Goal: Task Accomplishment & Management: Manage account settings

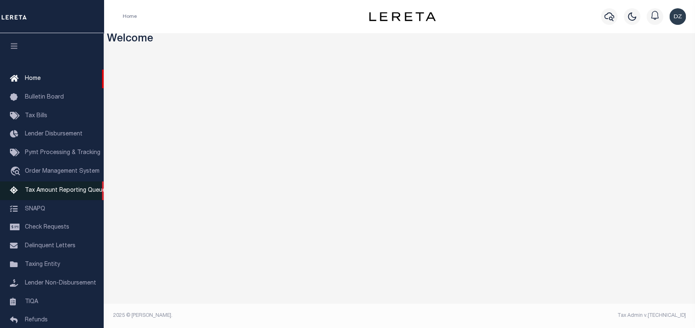
click at [37, 193] on span "Tax Amount Reporting Queue" at bounding box center [65, 191] width 81 height 6
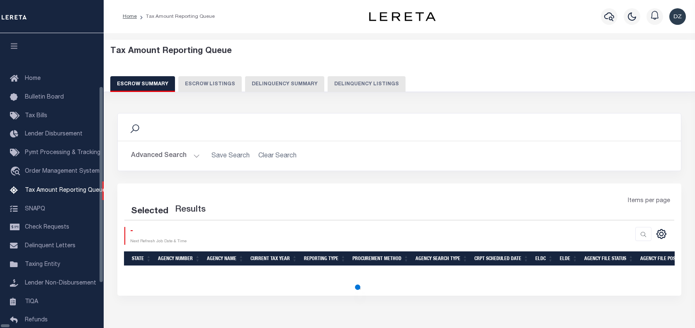
select select "100"
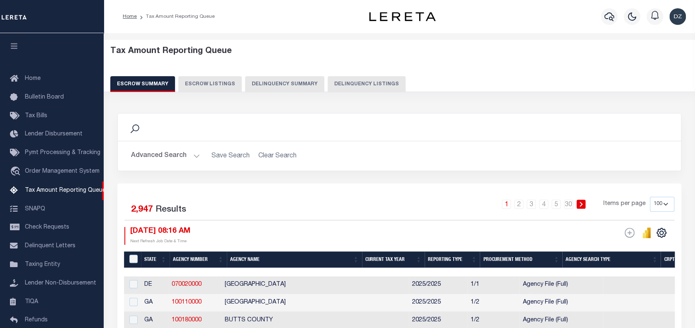
scroll to position [68, 0]
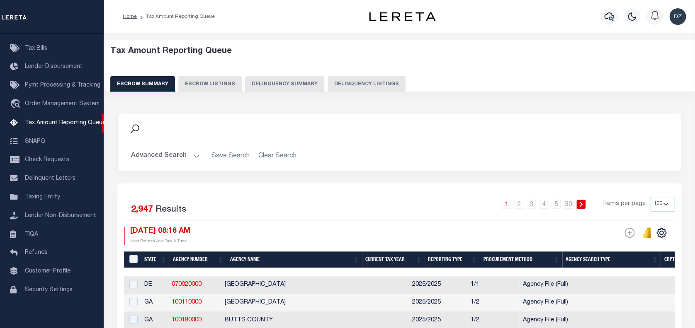
drag, startPoint x: 359, startPoint y: 86, endPoint x: 300, endPoint y: 85, distance: 58.9
click at [359, 86] on button "Delinquency Listings" at bounding box center [367, 84] width 78 height 16
select select "100"
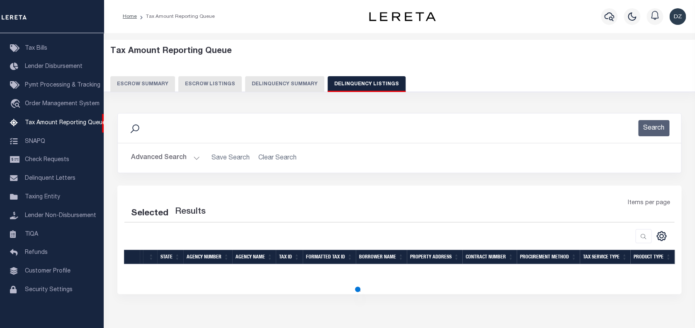
select select "100"
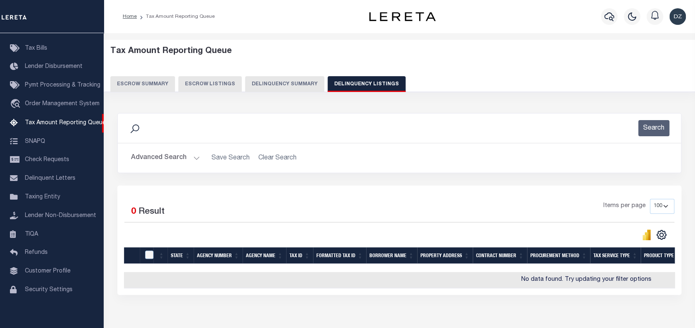
click at [158, 157] on button "Advanced Search" at bounding box center [165, 158] width 69 height 16
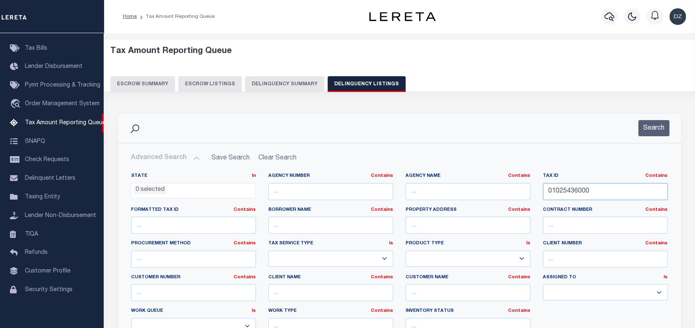
paste input "00336058"
click at [562, 187] on input "01025436000" at bounding box center [605, 191] width 125 height 17
click at [562, 187] on input "0102003360585436000" at bounding box center [605, 191] width 125 height 17
paste input "0336058"
type input "00336058"
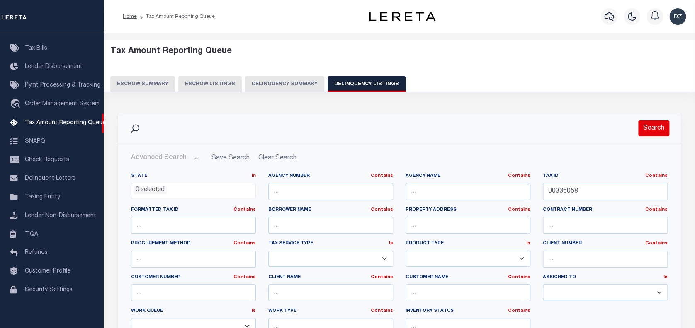
click at [655, 123] on button "Search" at bounding box center [653, 128] width 31 height 16
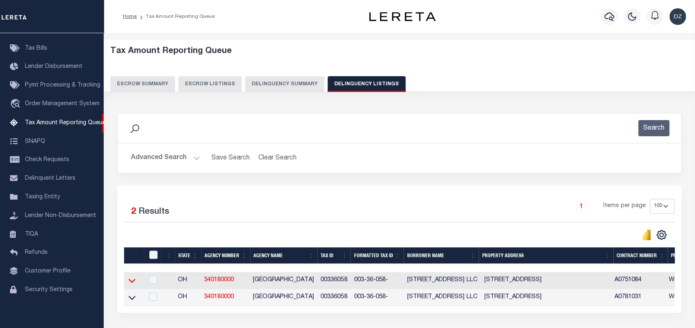
click at [134, 285] on icon at bounding box center [132, 281] width 7 height 9
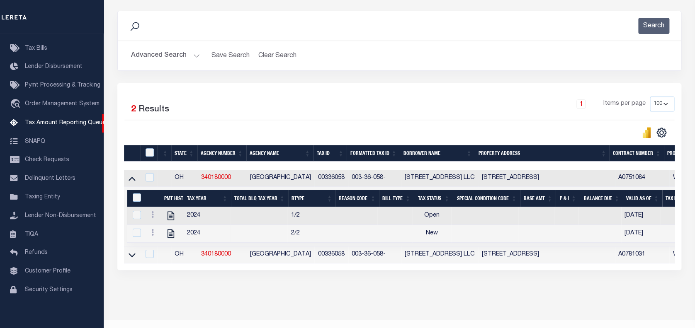
scroll to position [110, 0]
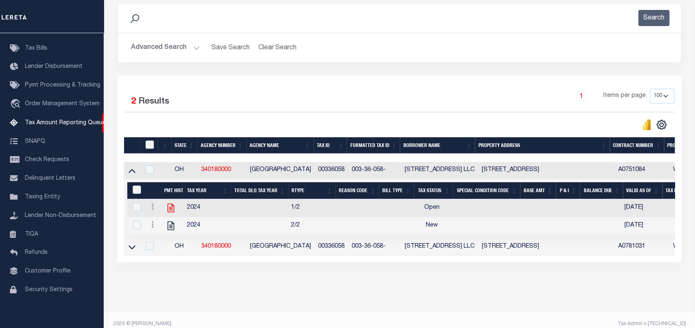
click at [173, 210] on icon at bounding box center [171, 208] width 7 height 9
checkbox input "true"
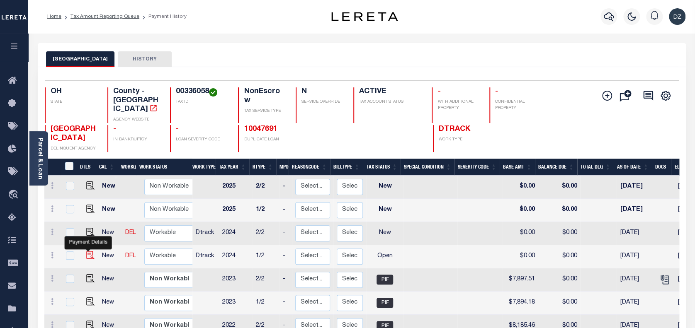
click at [90, 251] on img "" at bounding box center [90, 255] width 8 height 8
checkbox input "true"
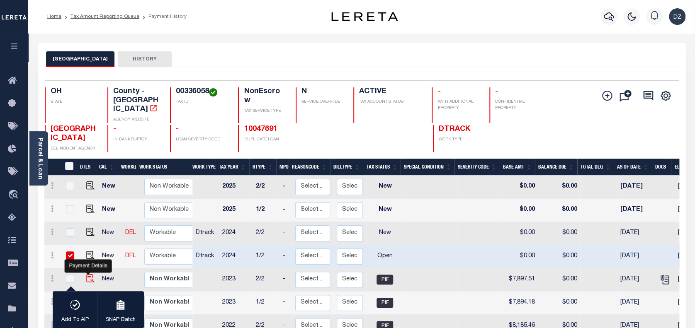
click at [86, 275] on img "" at bounding box center [90, 279] width 8 height 8
checkbox input "true"
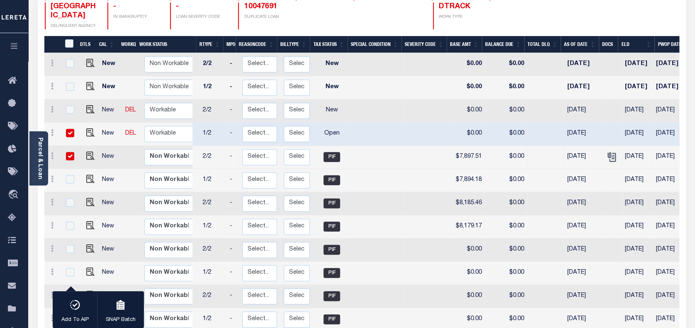
scroll to position [69, 0]
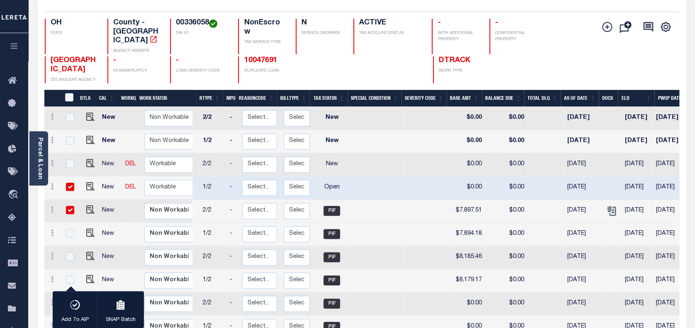
click at [66, 183] on input "checkbox" at bounding box center [70, 187] width 8 height 8
checkbox input "false"
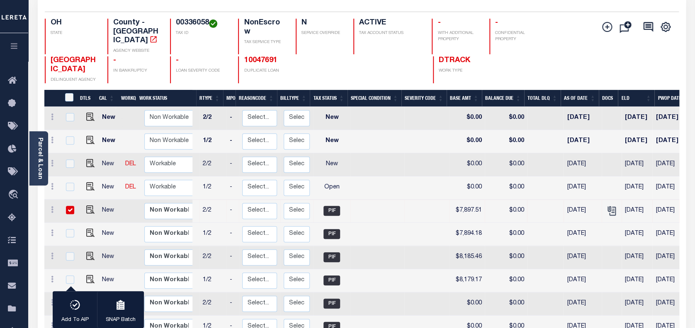
click at [68, 206] on input "checkbox" at bounding box center [70, 210] width 8 height 8
checkbox input "false"
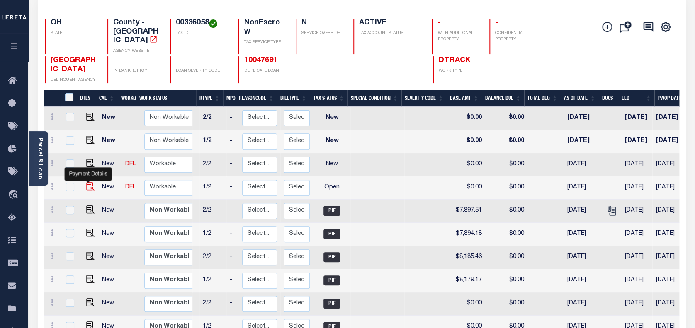
click at [87, 182] on img "" at bounding box center [90, 186] width 8 height 8
checkbox input "true"
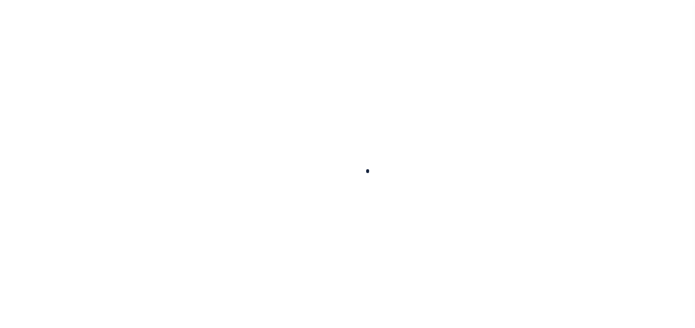
checkbox input "false"
type input "[DATE]"
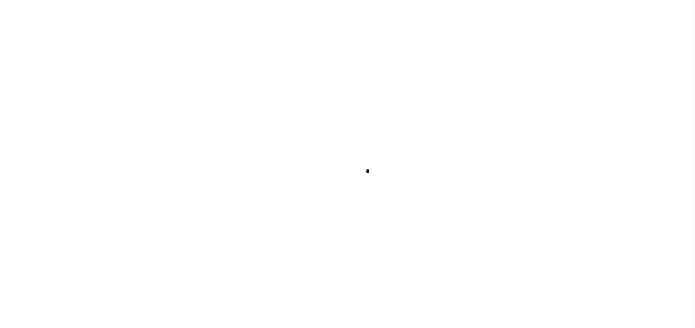
select select "OP2"
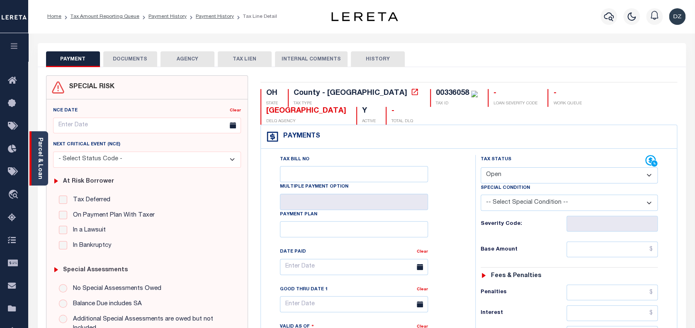
click at [41, 160] on link "Parcel & Loan" at bounding box center [40, 159] width 6 height 42
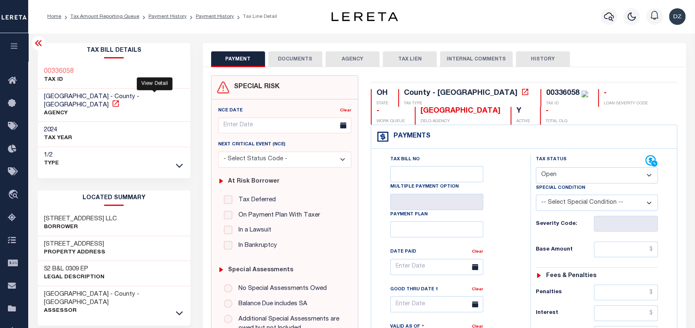
click at [120, 100] on icon at bounding box center [116, 104] width 8 height 8
drag, startPoint x: 77, startPoint y: 208, endPoint x: 38, endPoint y: 207, distance: 39.0
click at [38, 211] on div "3404 LORAIN ROAD LLC Borrower" at bounding box center [114, 223] width 153 height 25
drag, startPoint x: 421, startPoint y: 108, endPoint x: 395, endPoint y: 113, distance: 25.8
click at [421, 109] on div "[GEOGRAPHIC_DATA]" at bounding box center [461, 111] width 80 height 9
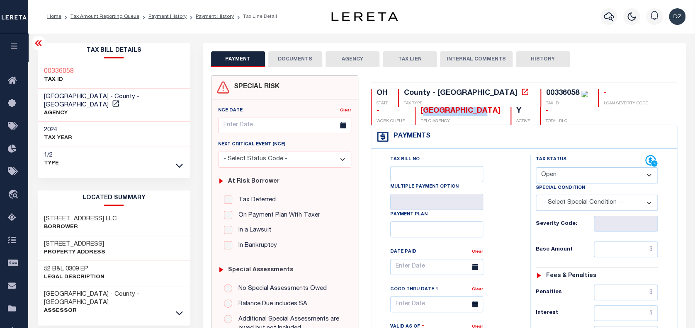
click at [452, 115] on div "[GEOGRAPHIC_DATA]" at bounding box center [461, 111] width 80 height 9
click at [455, 113] on div "OH STATE County - OH TAX TYPE 00336058 TAX ID - LOAN SEVERITY CODE - WORK QUEUE…" at bounding box center [524, 107] width 307 height 36
drag, startPoint x: 453, startPoint y: 111, endPoint x: 378, endPoint y: 110, distance: 75.1
click at [421, 110] on div "[GEOGRAPHIC_DATA]" at bounding box center [461, 111] width 80 height 9
copy div "[GEOGRAPHIC_DATA]"
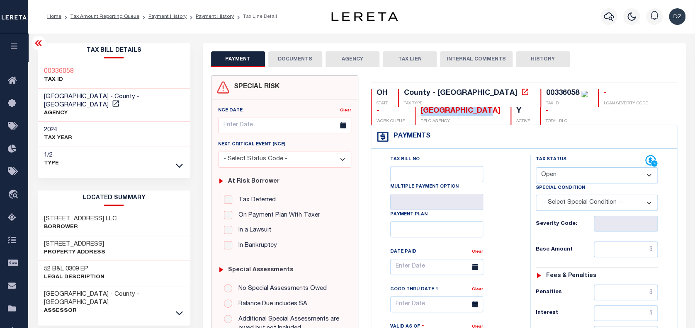
click at [546, 92] on div "00336058" at bounding box center [562, 93] width 33 height 7
copy div "00336058"
drag, startPoint x: 453, startPoint y: 113, endPoint x: 374, endPoint y: 109, distance: 79.3
click at [415, 109] on div "CUYAHOGA COUNTY DELQ AGENCY" at bounding box center [458, 116] width 86 height 18
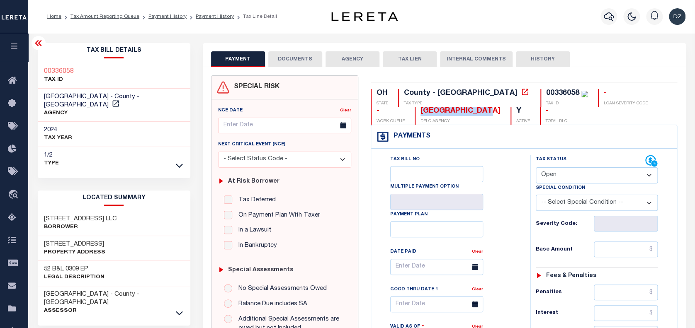
copy div "[GEOGRAPHIC_DATA]"
click at [546, 92] on div "00336058" at bounding box center [562, 93] width 33 height 7
copy div "00336058"
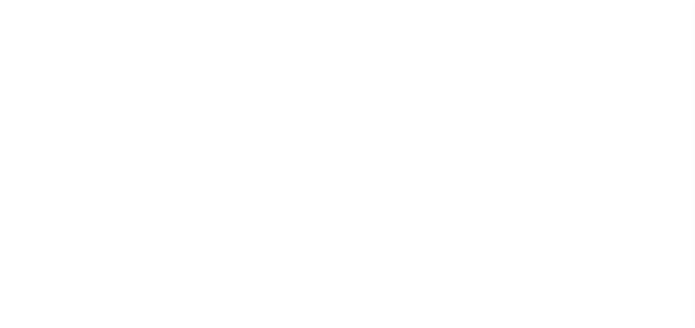
select select "PIF"
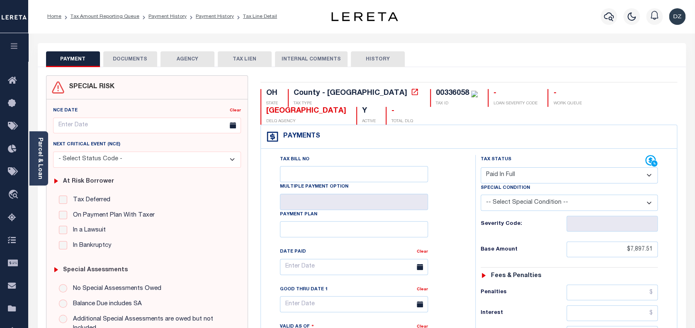
click at [133, 63] on button "DOCUMENTS" at bounding box center [130, 59] width 54 height 16
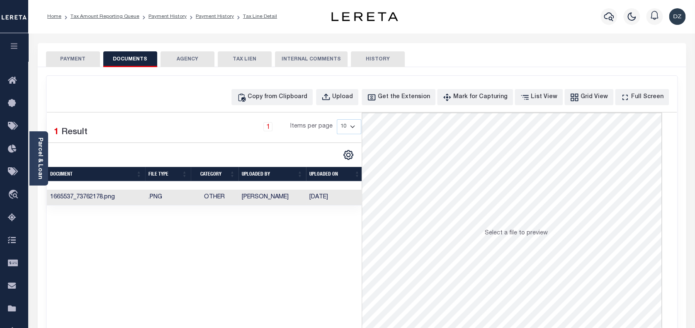
click at [242, 195] on td "[PERSON_NAME]" at bounding box center [272, 198] width 68 height 16
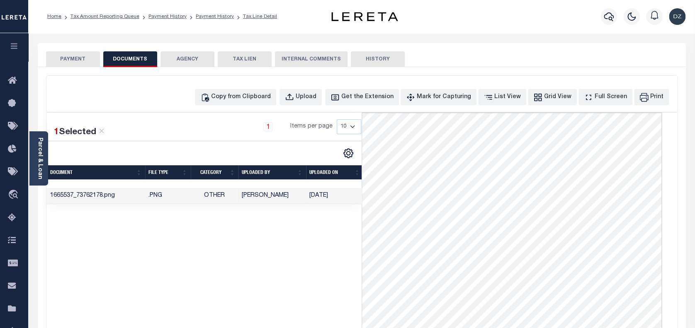
click at [71, 58] on button "PAYMENT" at bounding box center [73, 59] width 54 height 16
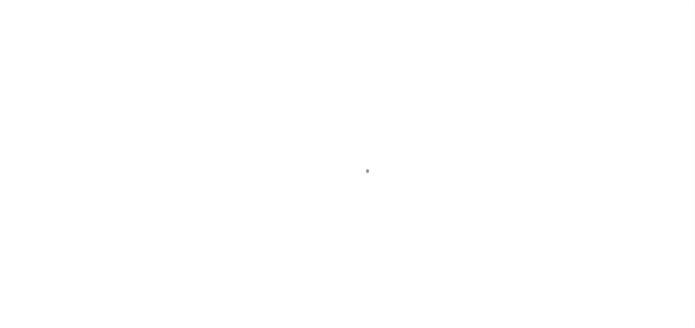
select select "OP2"
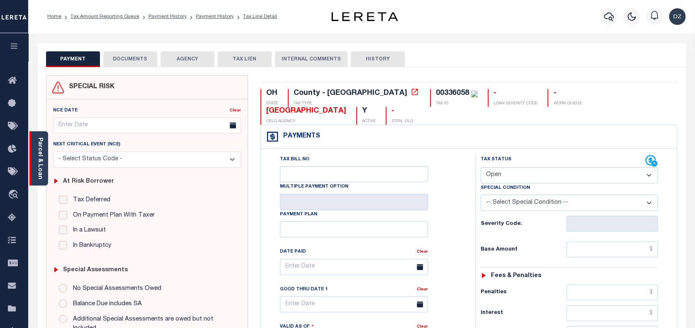
click at [43, 170] on link "Parcel & Loan" at bounding box center [40, 159] width 6 height 42
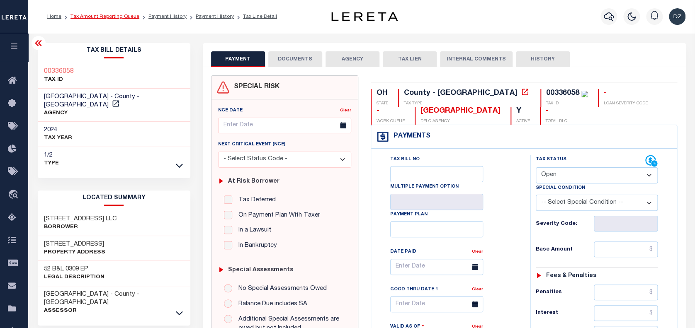
click at [100, 14] on link "Tax Amount Reporting Queue" at bounding box center [105, 16] width 69 height 5
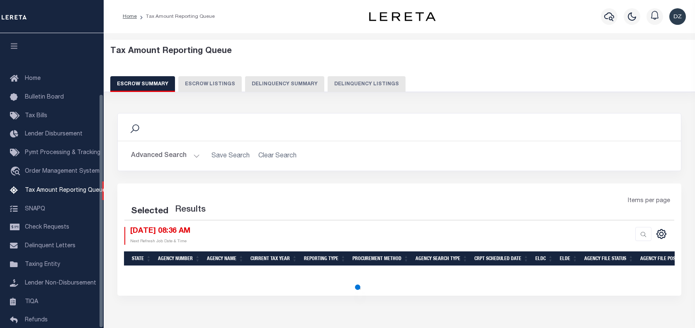
click at [375, 83] on button "Delinquency Listings" at bounding box center [367, 84] width 78 height 16
select select "100"
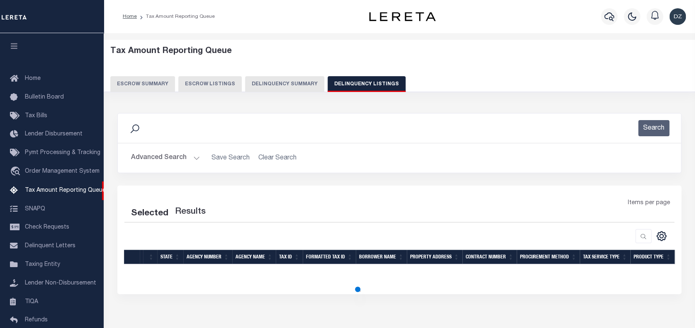
scroll to position [76, 0]
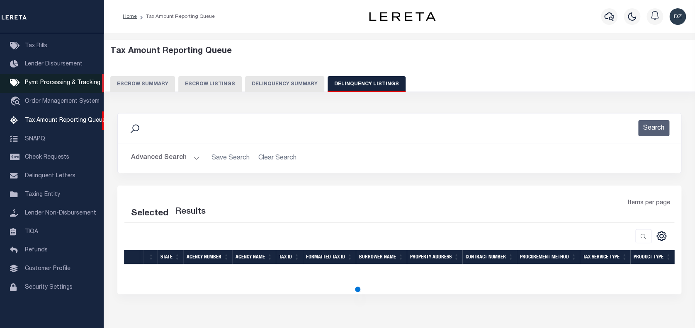
select select "100"
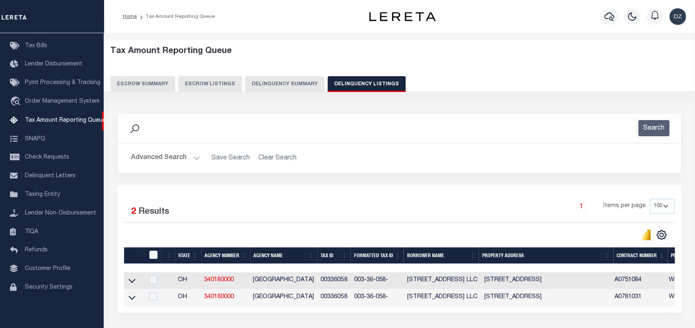
click at [156, 152] on button "Advanced Search" at bounding box center [165, 158] width 69 height 16
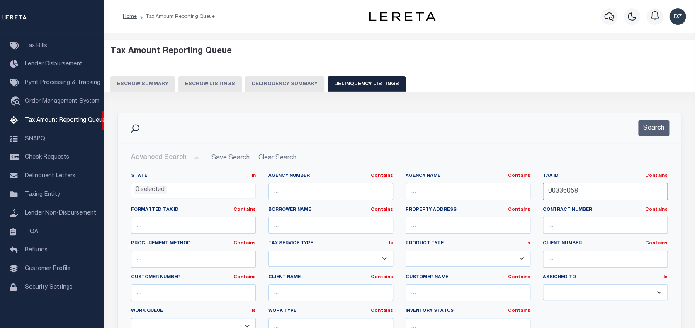
click at [562, 195] on input "00336058" at bounding box center [605, 191] width 125 height 17
paste input "52-19-05-151-007"
type input "52-19-05-151-007"
click at [650, 127] on button "Search" at bounding box center [653, 128] width 31 height 16
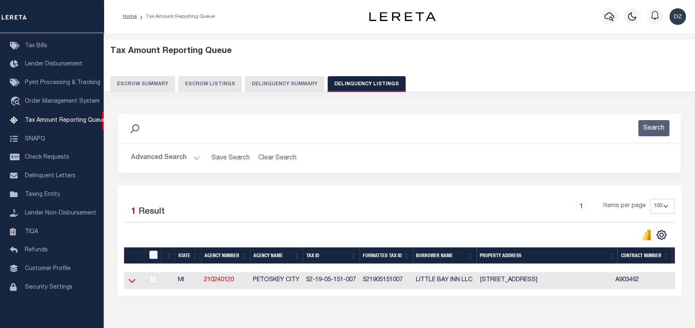
click at [131, 283] on icon at bounding box center [132, 281] width 7 height 9
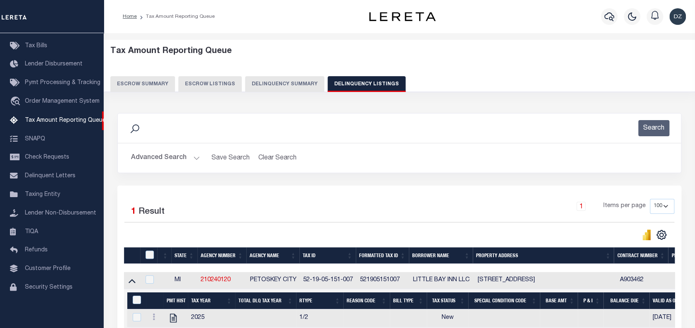
scroll to position [90, 0]
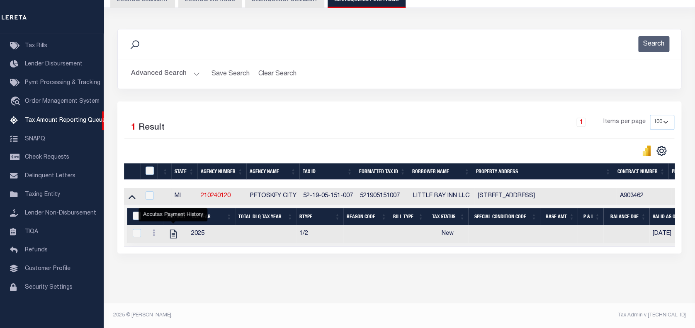
click at [172, 232] on icon "" at bounding box center [173, 234] width 11 height 11
checkbox input "true"
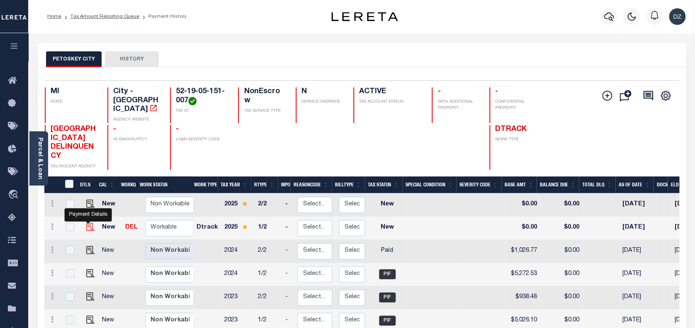
click at [88, 223] on img "" at bounding box center [90, 227] width 8 height 8
checkbox input "true"
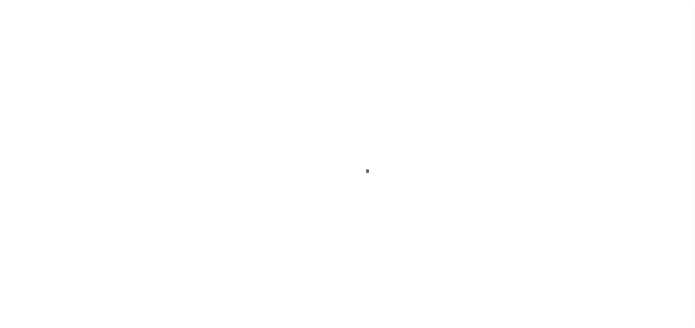
select select "NW2"
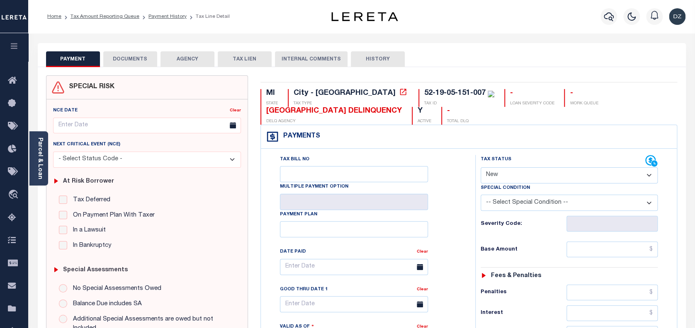
click at [43, 173] on link "Parcel & Loan" at bounding box center [40, 159] width 6 height 42
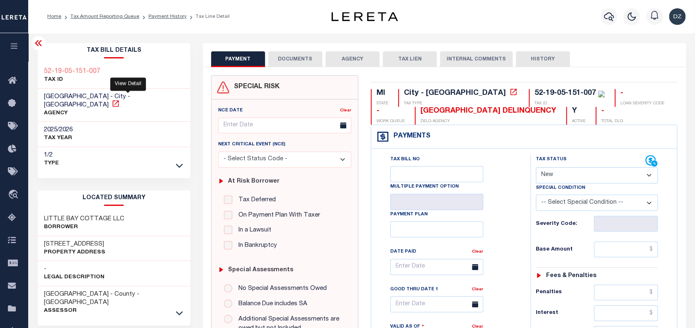
click at [120, 100] on icon at bounding box center [116, 104] width 8 height 8
drag, startPoint x: 83, startPoint y: 94, endPoint x: 43, endPoint y: 97, distance: 40.0
click at [43, 97] on div "[GEOGRAPHIC_DATA] - City - [GEOGRAPHIC_DATA] AGENCY" at bounding box center [114, 106] width 153 height 34
